Goal: Task Accomplishment & Management: Manage account settings

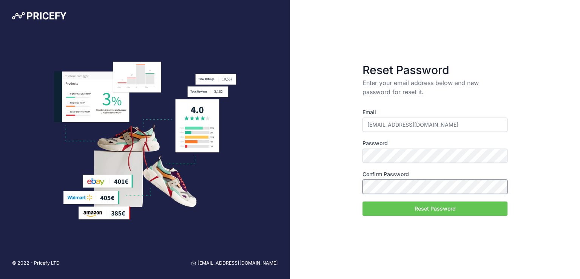
click at [362, 201] on button "Reset Password" at bounding box center [434, 208] width 145 height 14
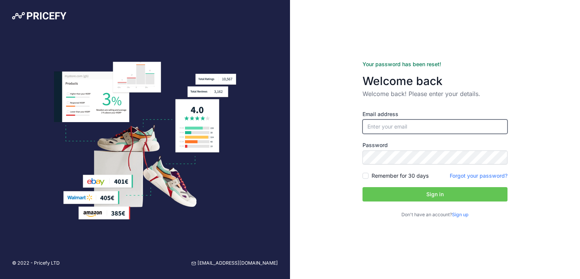
click at [415, 126] on input "email" at bounding box center [434, 126] width 145 height 14
type input "[EMAIL_ADDRESS][DOMAIN_NAME]"
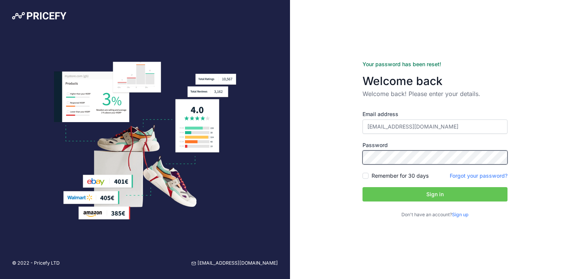
click at [362, 187] on button "Sign in" at bounding box center [434, 194] width 145 height 14
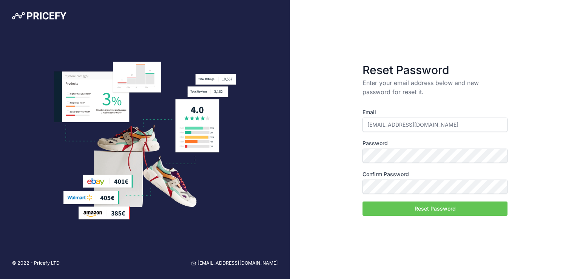
click at [426, 210] on button "Reset Password" at bounding box center [434, 208] width 145 height 14
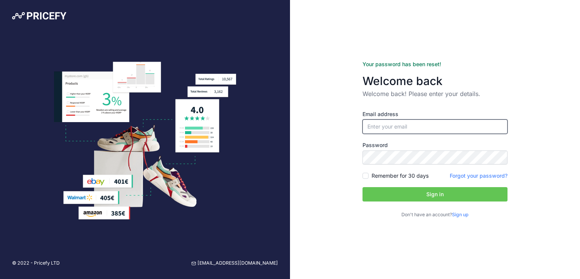
click at [424, 123] on input "email" at bounding box center [434, 126] width 145 height 14
type input "[EMAIL_ADDRESS][DOMAIN_NAME]"
click at [444, 192] on button "Sign in" at bounding box center [434, 194] width 145 height 14
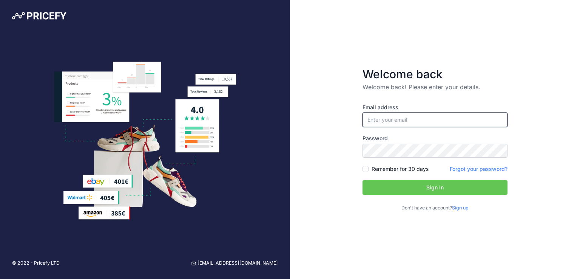
click at [382, 116] on input "email" at bounding box center [434, 120] width 145 height 14
type input "[EMAIL_ADDRESS][DOMAIN_NAME]"
click at [442, 189] on button "Sign in" at bounding box center [434, 187] width 145 height 14
click at [420, 119] on input "email" at bounding box center [434, 120] width 145 height 14
type input "[EMAIL_ADDRESS][DOMAIN_NAME]"
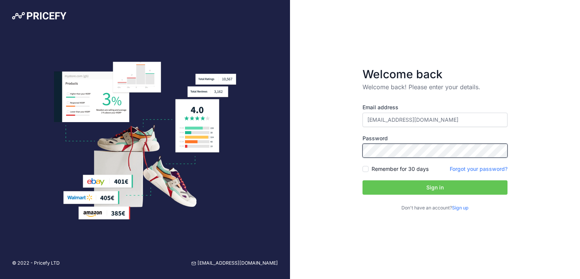
click at [362, 180] on button "Sign in" at bounding box center [434, 187] width 145 height 14
